Goal: Task Accomplishment & Management: Complete application form

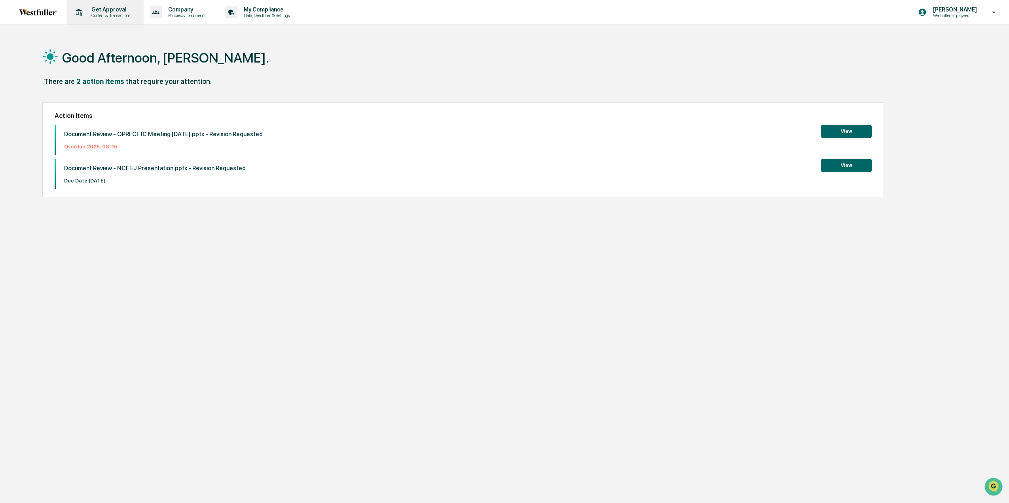
click at [112, 11] on p "Get Approval" at bounding box center [109, 9] width 49 height 6
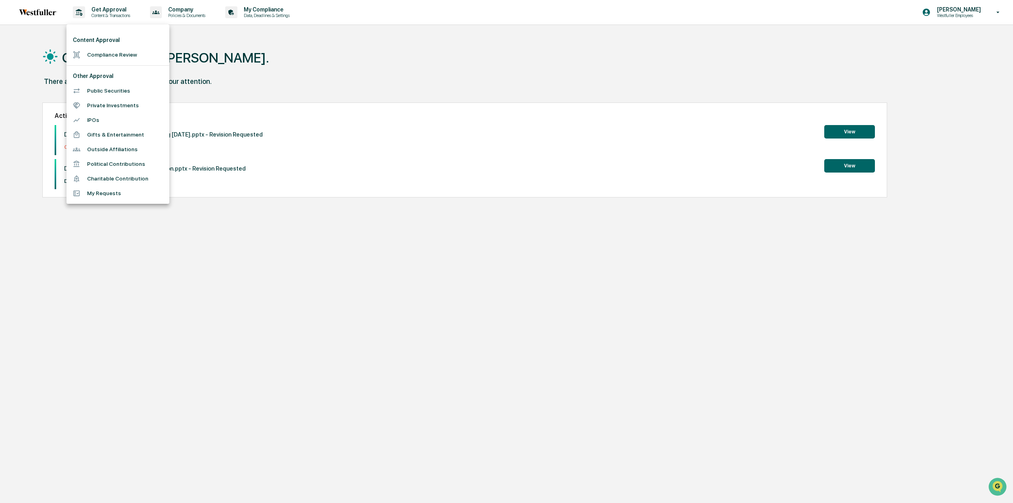
click at [120, 53] on li "Compliance Review" at bounding box center [117, 54] width 103 height 15
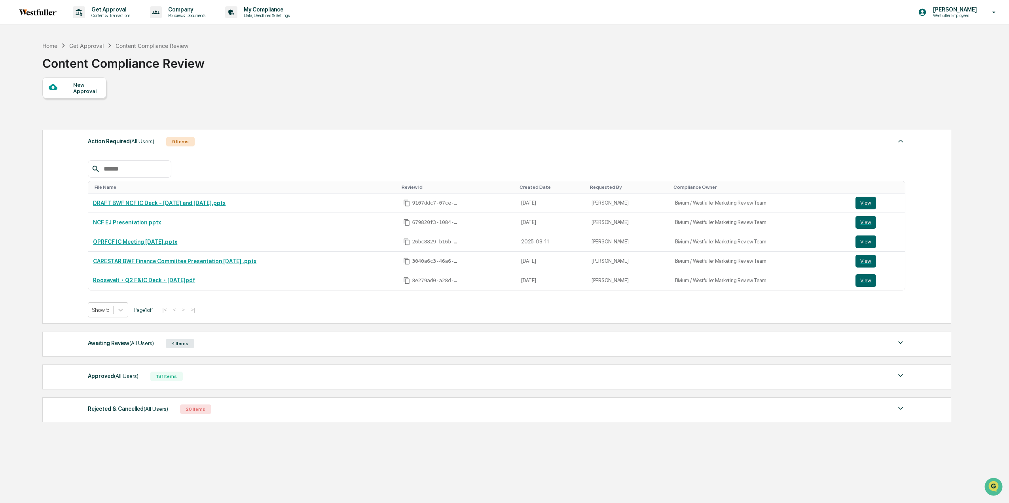
scroll to position [37, 0]
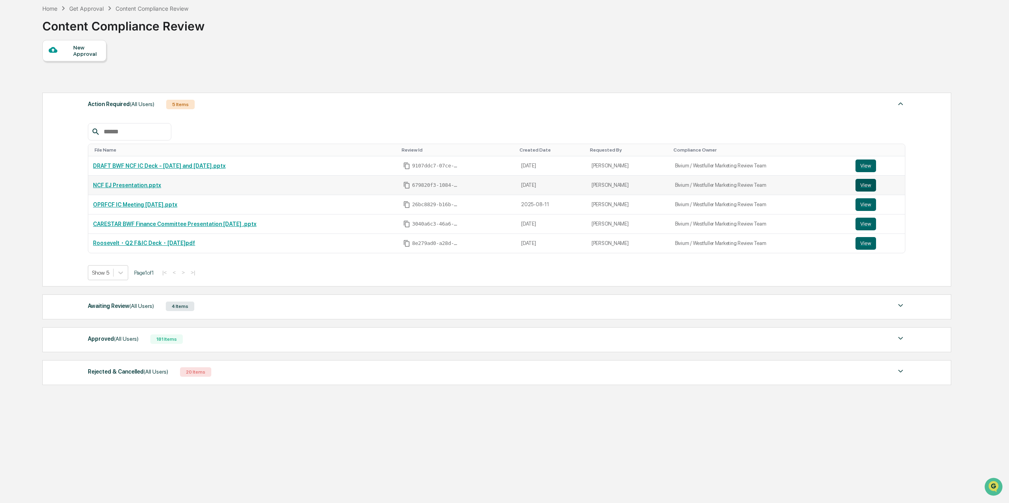
click at [858, 182] on button "View" at bounding box center [865, 185] width 21 height 13
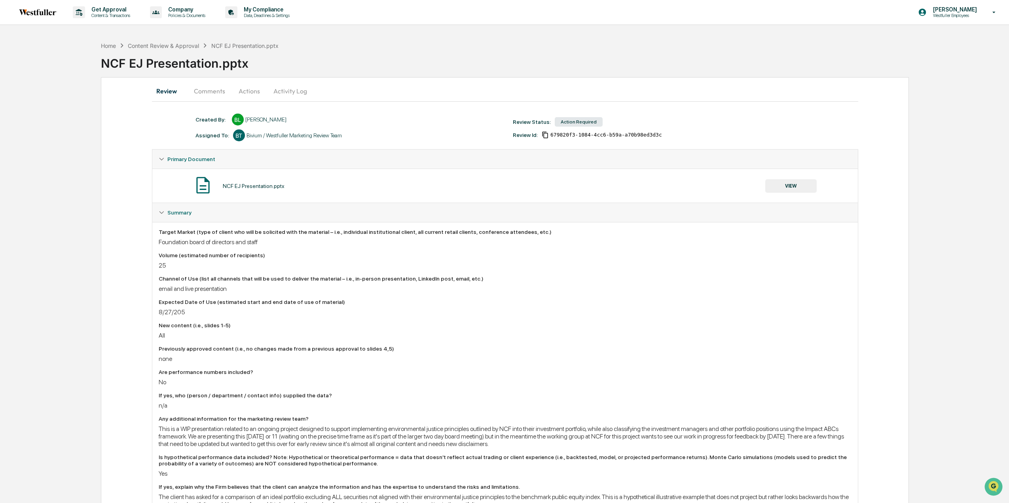
click at [214, 93] on button "Comments" at bounding box center [209, 90] width 44 height 19
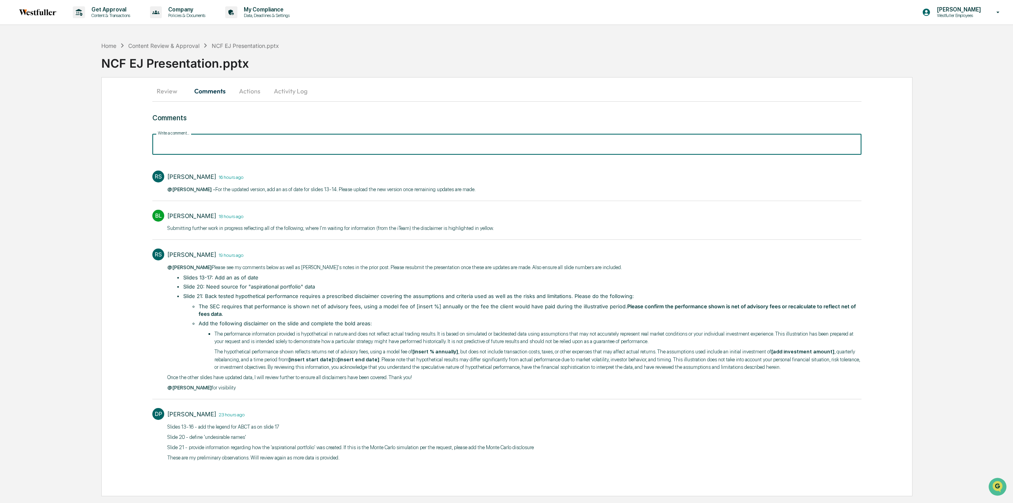
click at [212, 141] on input "Write a comment..." at bounding box center [506, 144] width 709 height 21
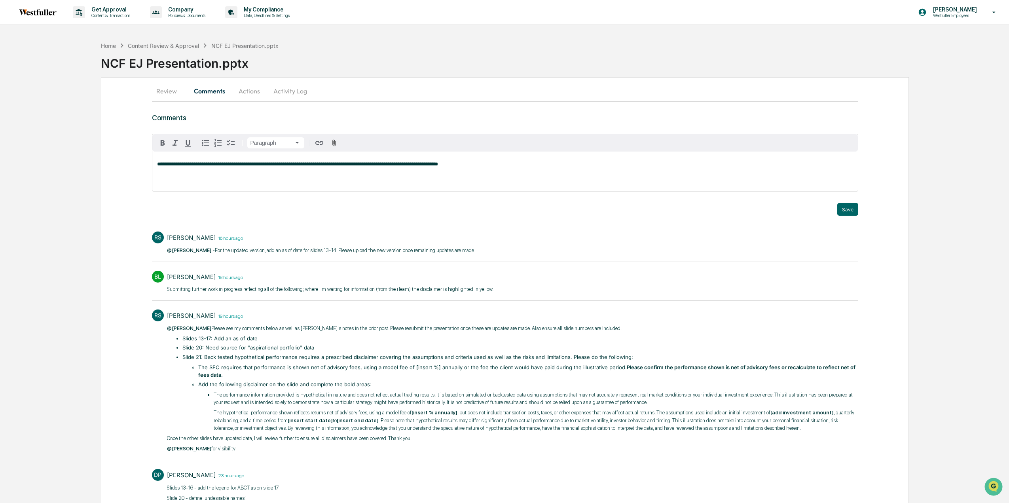
click at [395, 179] on div "**********" at bounding box center [504, 171] width 705 height 40
click at [451, 168] on div "**********" at bounding box center [504, 171] width 705 height 40
click at [453, 166] on p "**********" at bounding box center [505, 164] width 696 height 6
click at [842, 208] on button "Save" at bounding box center [847, 209] width 21 height 13
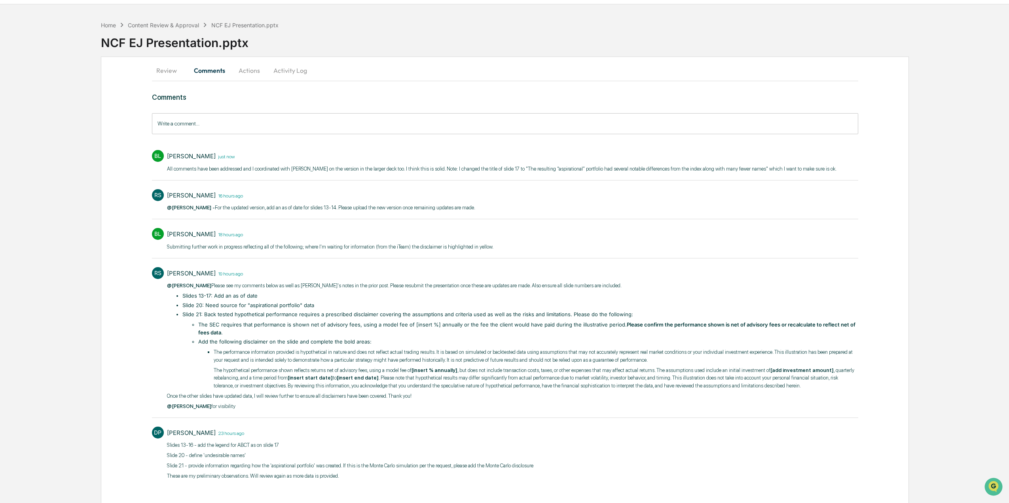
scroll to position [30, 0]
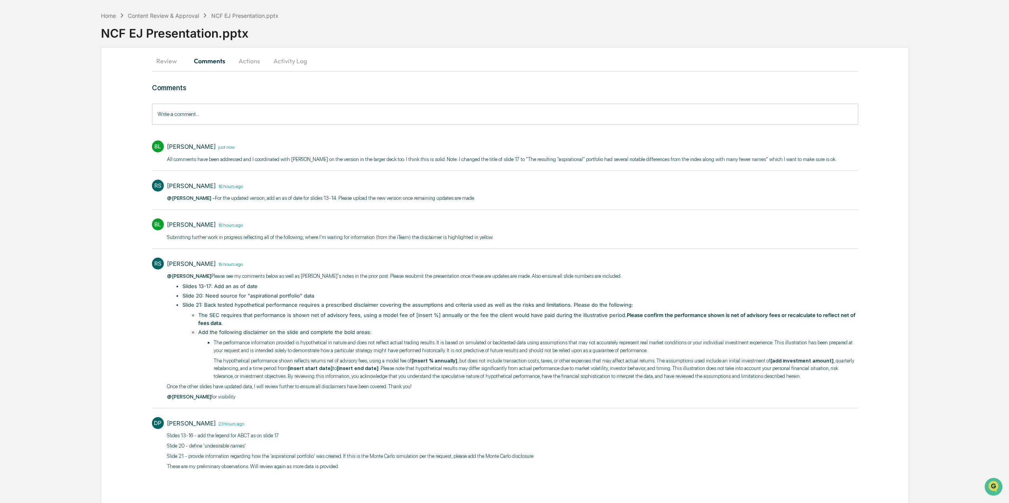
click at [254, 64] on button "Actions" at bounding box center [249, 60] width 36 height 19
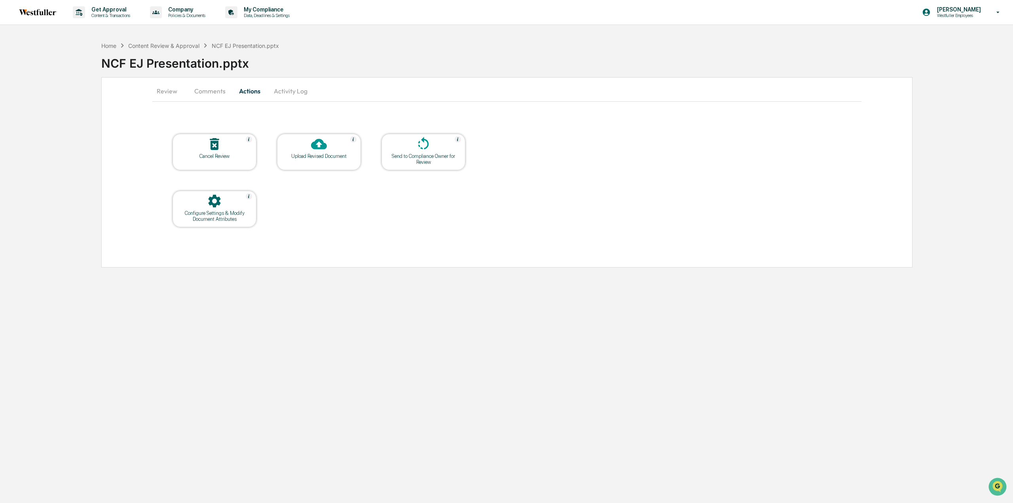
click at [302, 148] on div at bounding box center [318, 144] width 79 height 17
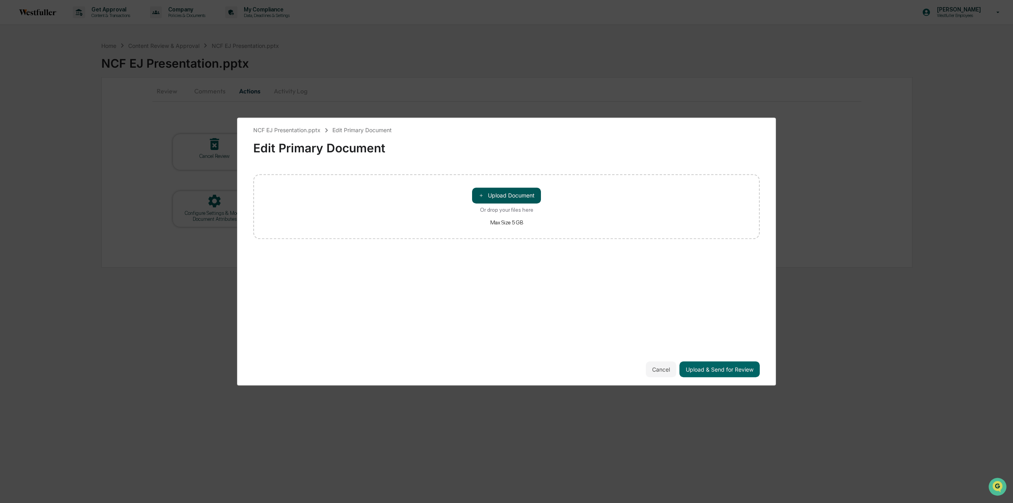
click at [508, 196] on button "＋ Upload Document" at bounding box center [506, 195] width 69 height 16
click at [715, 375] on button "Upload & Send for Review" at bounding box center [719, 369] width 80 height 16
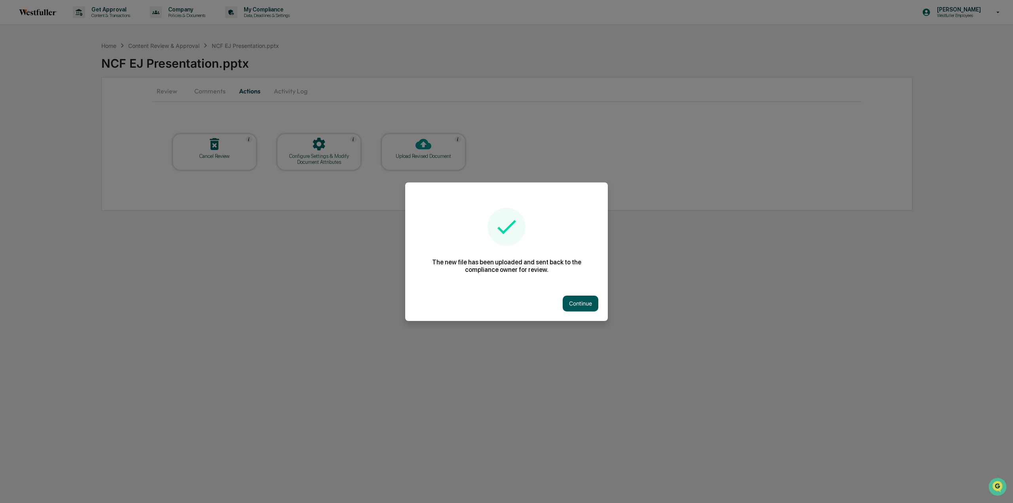
click at [572, 300] on button "Continue" at bounding box center [580, 303] width 36 height 16
